Goal: Transaction & Acquisition: Purchase product/service

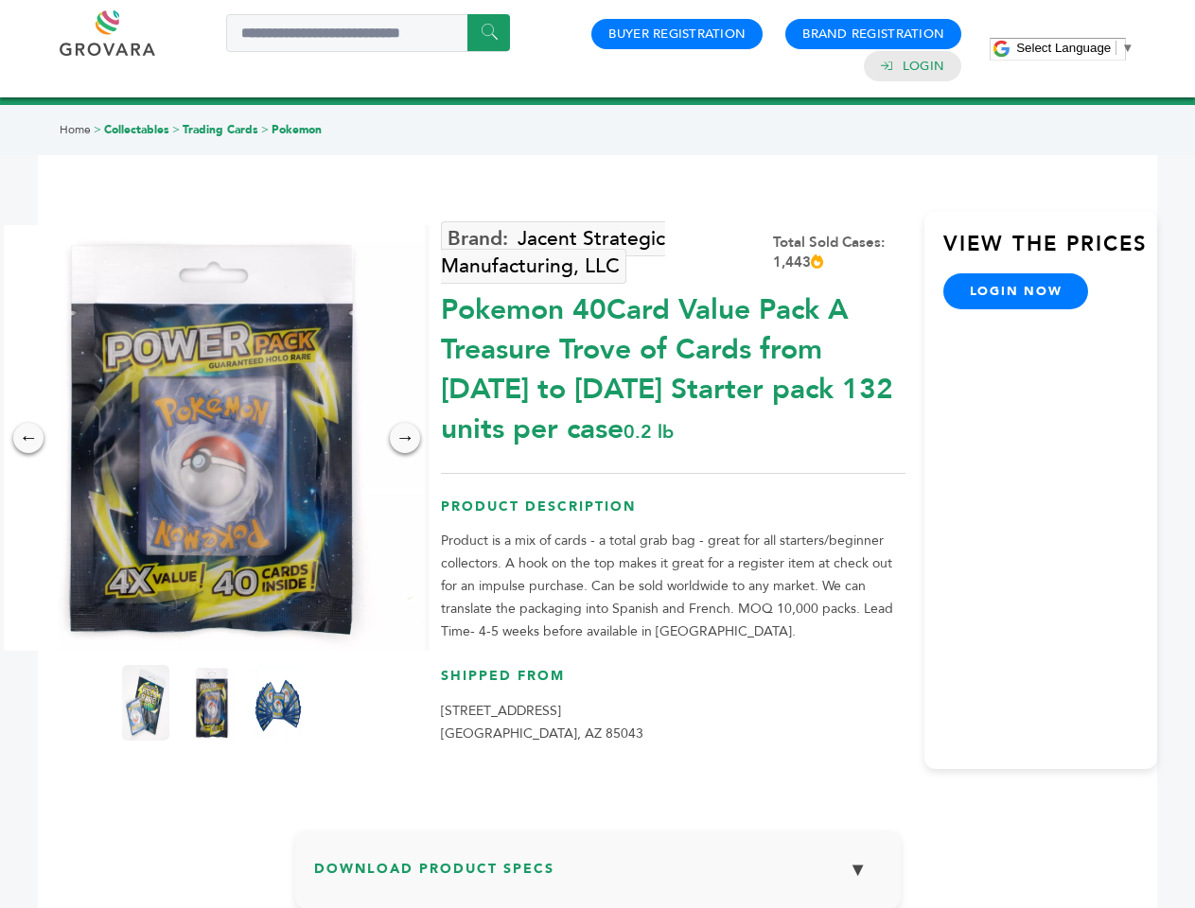
click at [1075, 47] on span "Select Language" at bounding box center [1063, 48] width 95 height 14
click at [212, 438] on img at bounding box center [212, 438] width 426 height 426
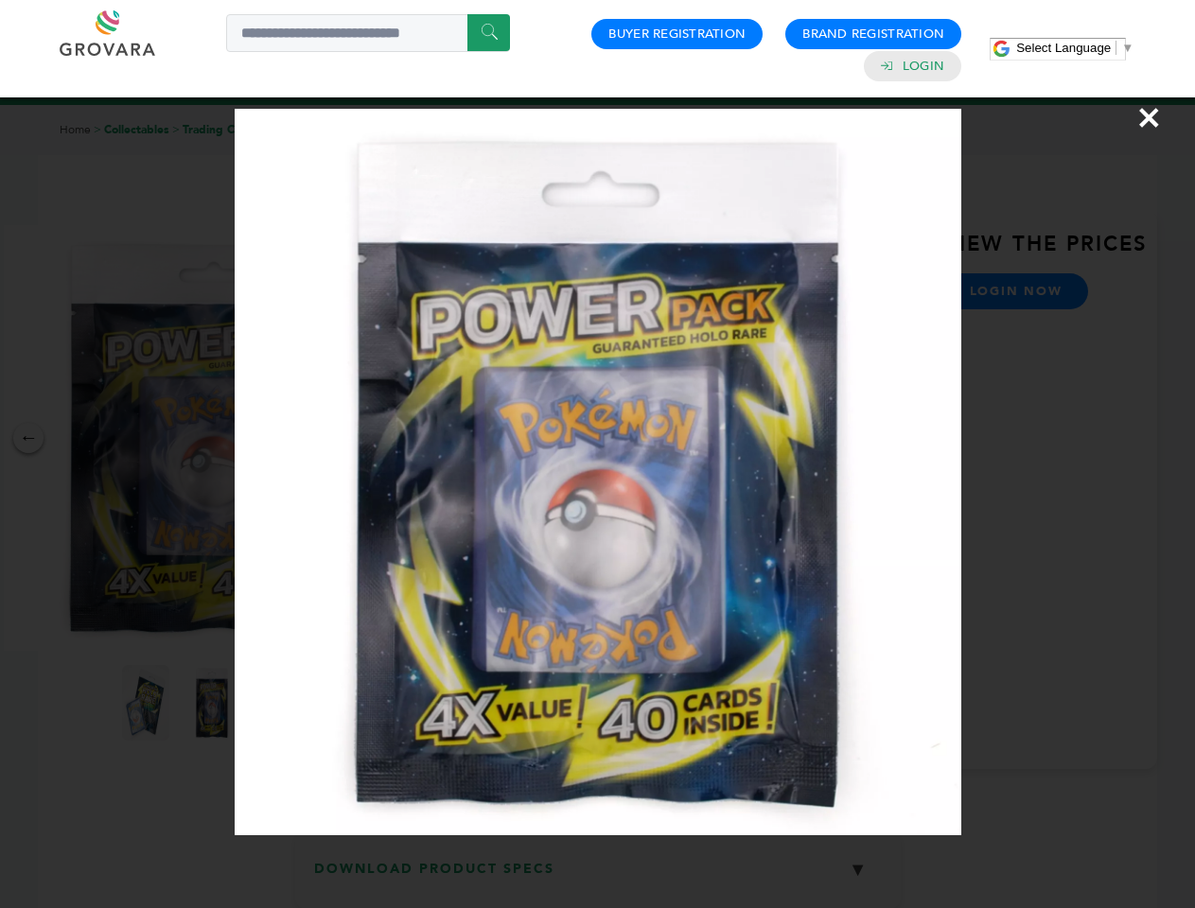
click at [28, 438] on div "×" at bounding box center [597, 454] width 1195 height 908
click at [405, 438] on div "→" at bounding box center [405, 438] width 30 height 30
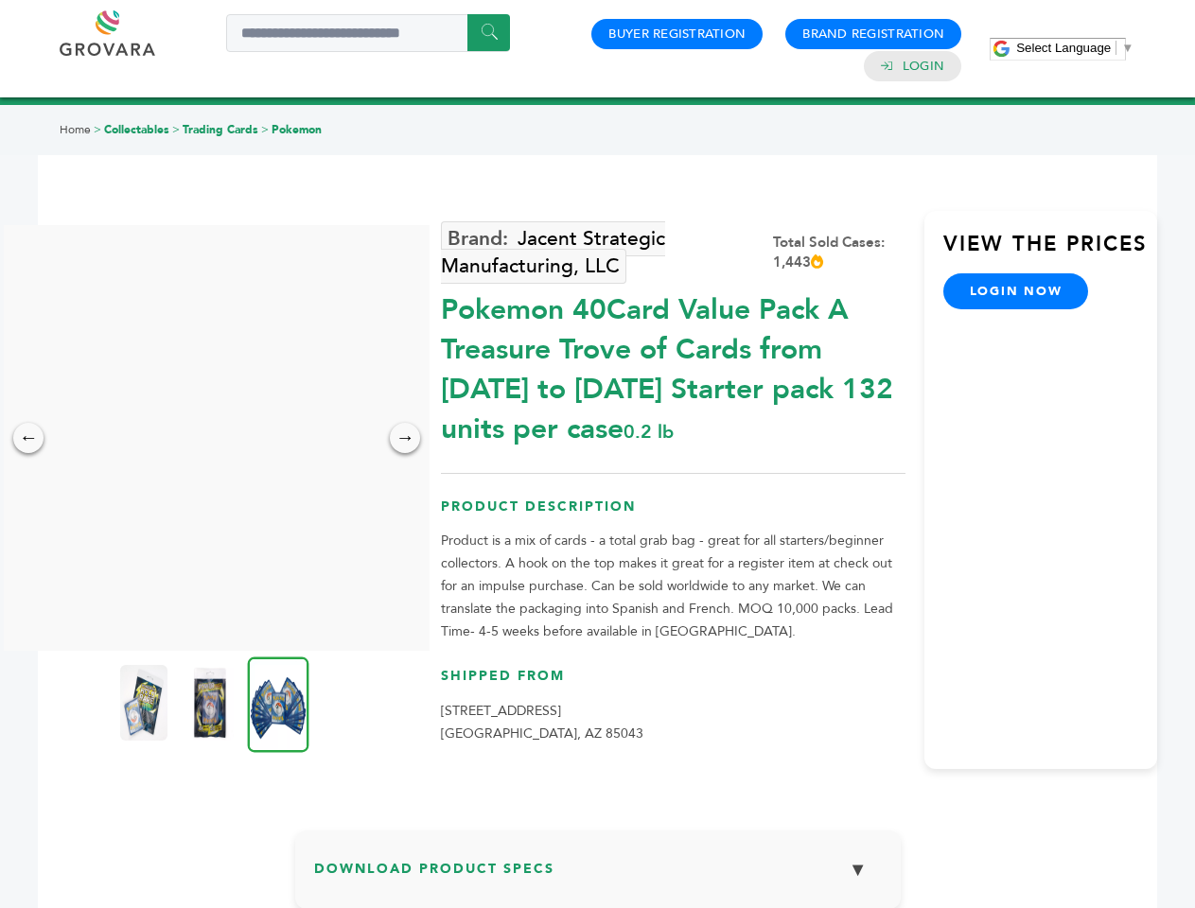
click at [146, 703] on img at bounding box center [143, 703] width 47 height 76
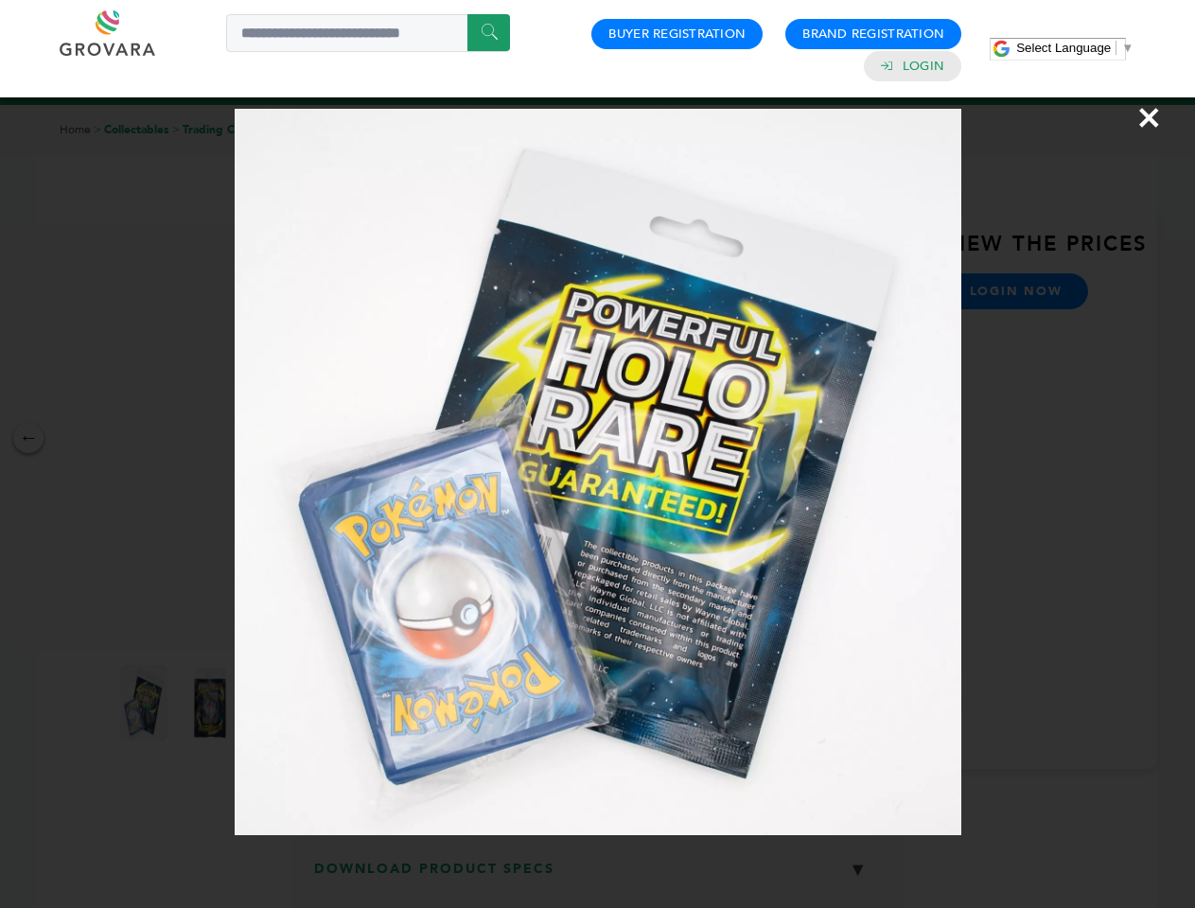
click at [212, 703] on div "×" at bounding box center [597, 454] width 1195 height 908
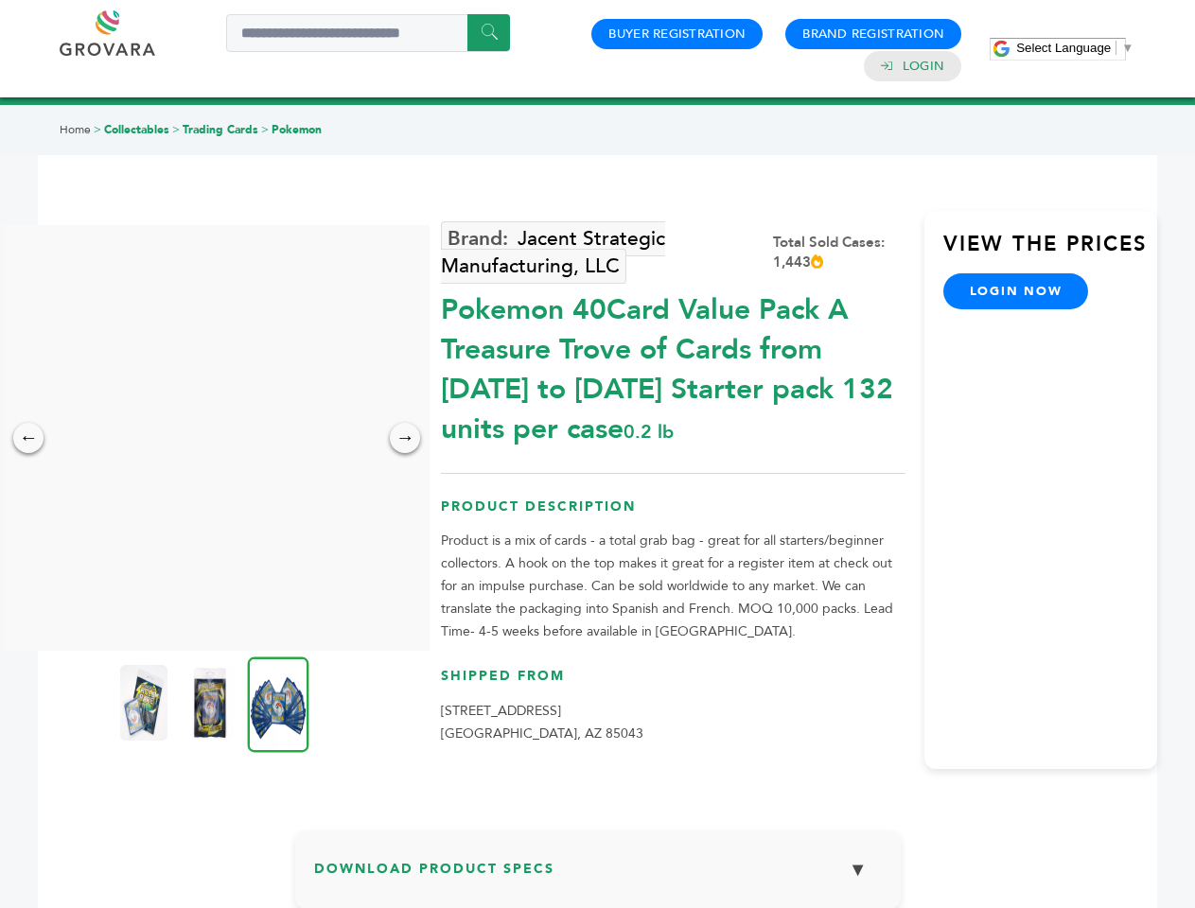
click at [278, 703] on img at bounding box center [278, 704] width 61 height 96
click at [0, 0] on div "×" at bounding box center [0, 0] width 0 height 0
